Goal: Communication & Community: Answer question/provide support

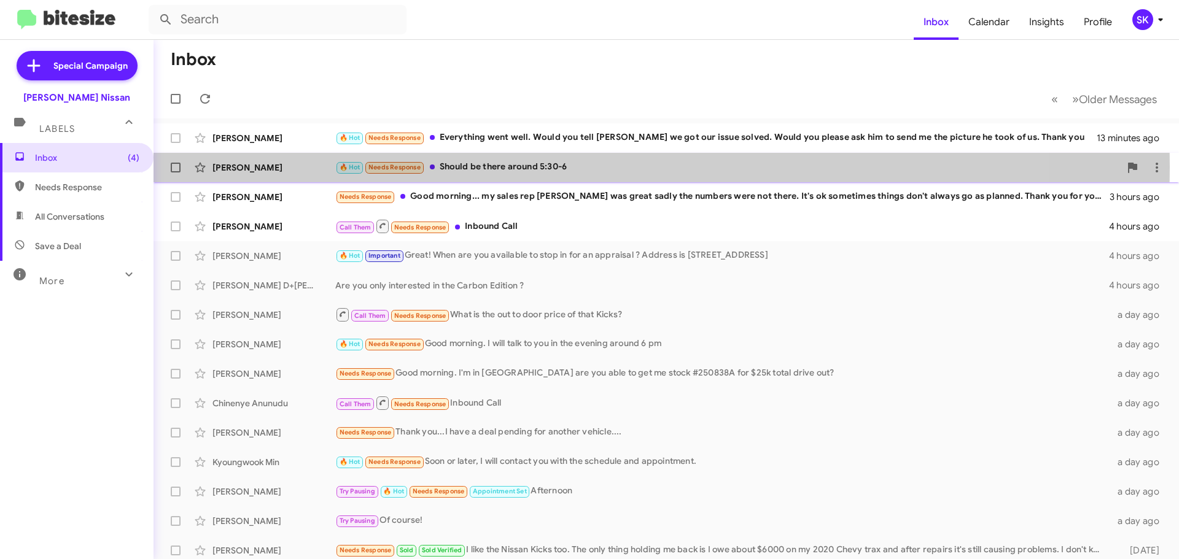
click at [485, 167] on div "🔥 Hot Needs Response Should be there around 5:30-6" at bounding box center [727, 167] width 785 height 14
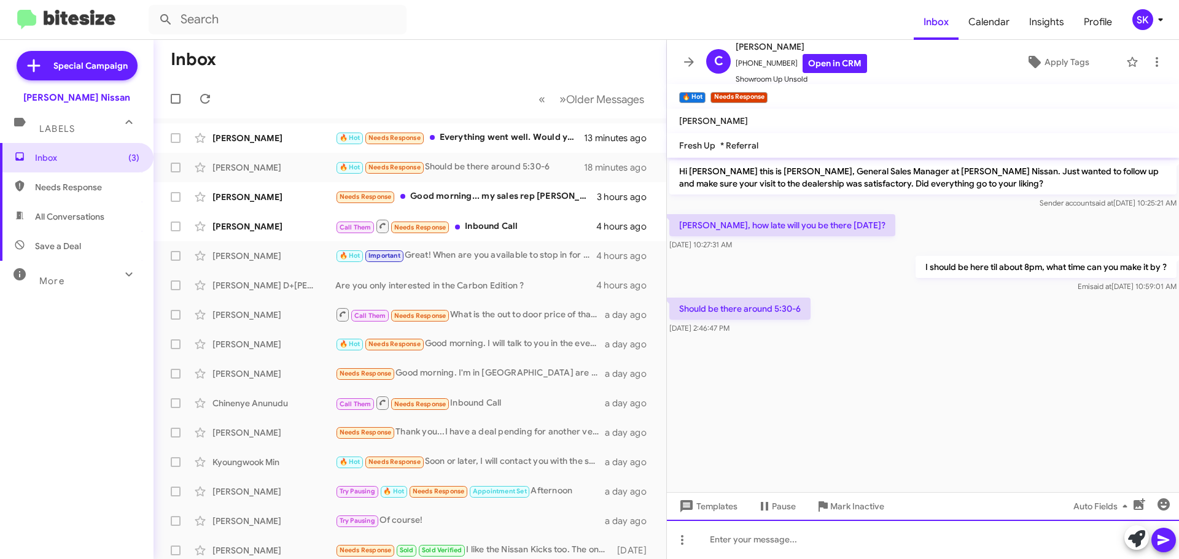
click at [749, 539] on div at bounding box center [923, 539] width 512 height 39
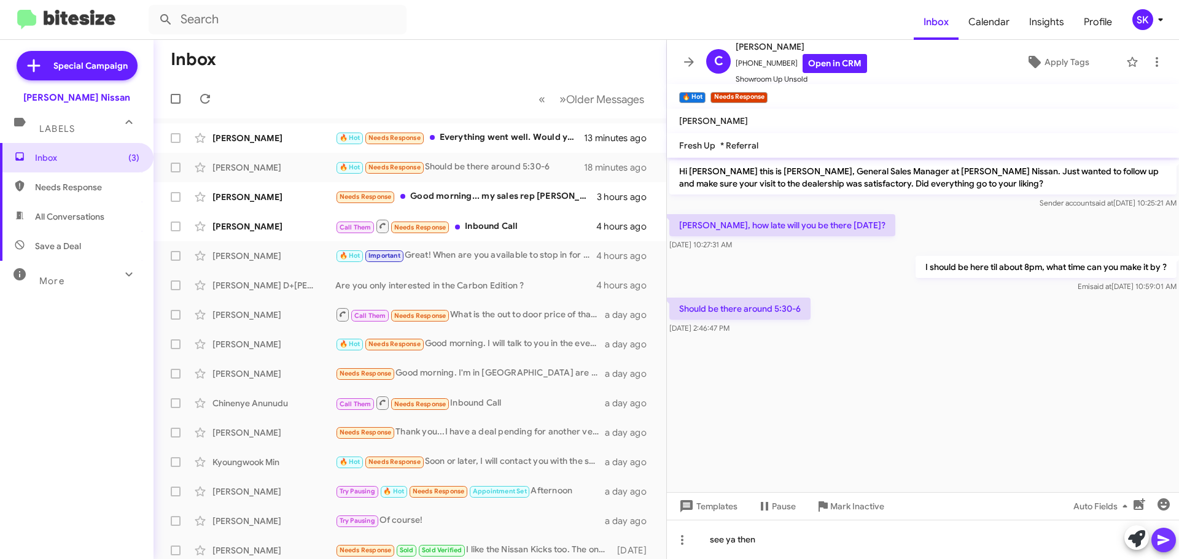
click at [1159, 543] on icon at bounding box center [1164, 540] width 12 height 10
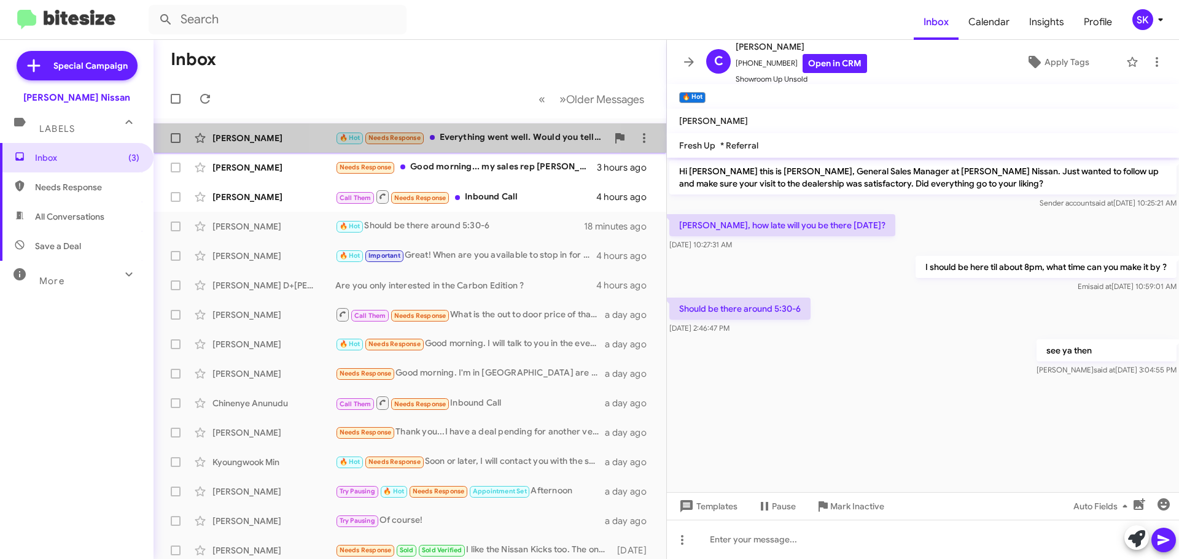
click at [472, 139] on div "🔥 Hot Needs Response Everything went well. Would you tell [PERSON_NAME] we got …" at bounding box center [471, 138] width 272 height 14
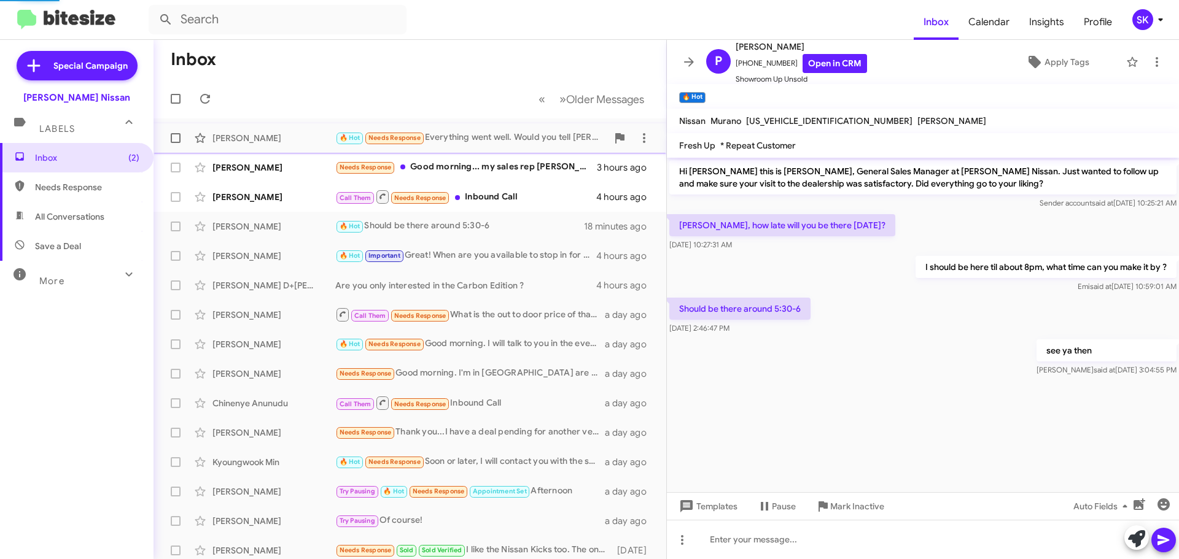
scroll to position [744, 0]
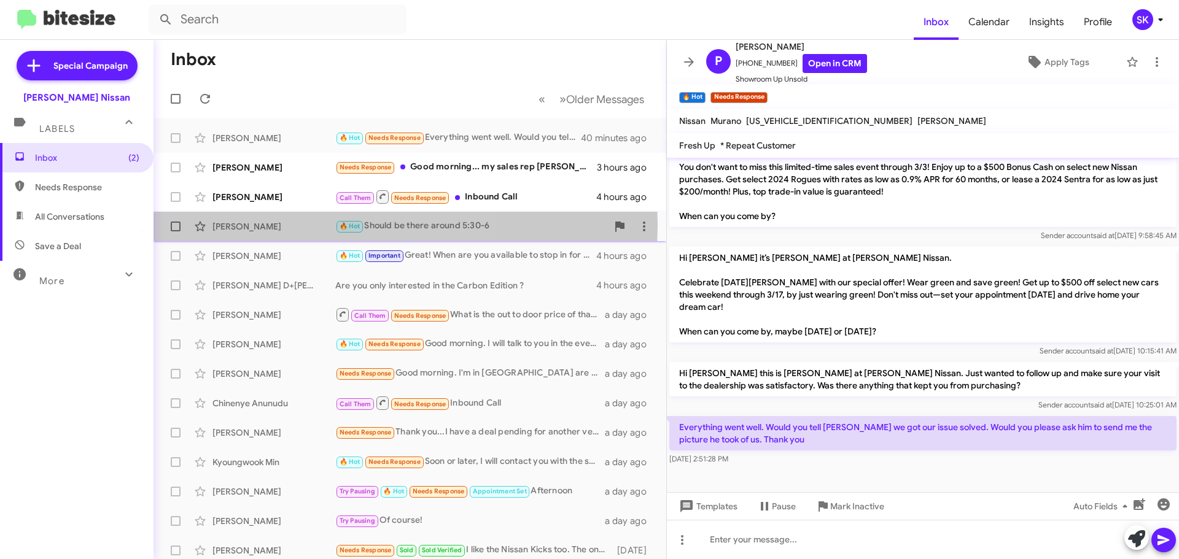
click at [265, 224] on div "[PERSON_NAME]" at bounding box center [273, 226] width 123 height 12
